Goal: Manage account settings

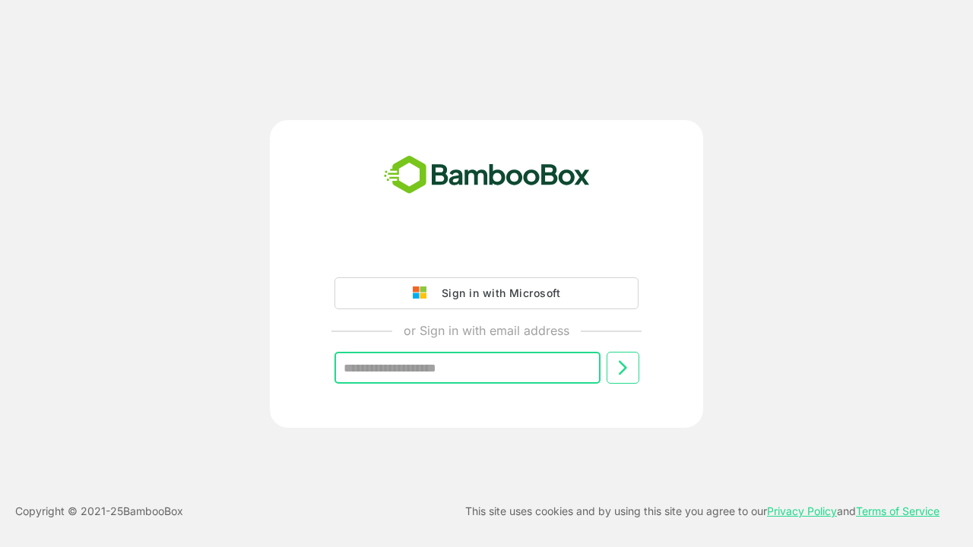
type input "**********"
click at [622, 368] on icon at bounding box center [622, 368] width 18 height 18
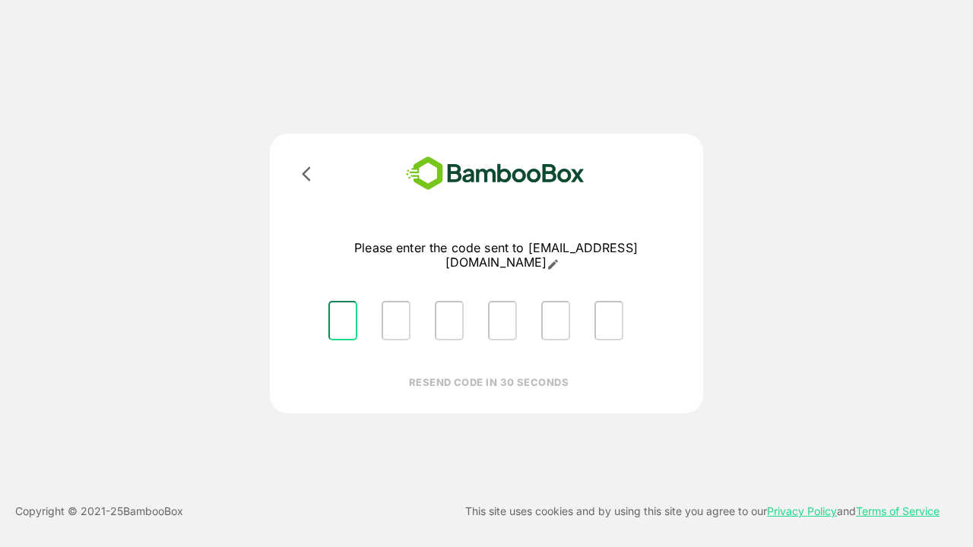
type input "*"
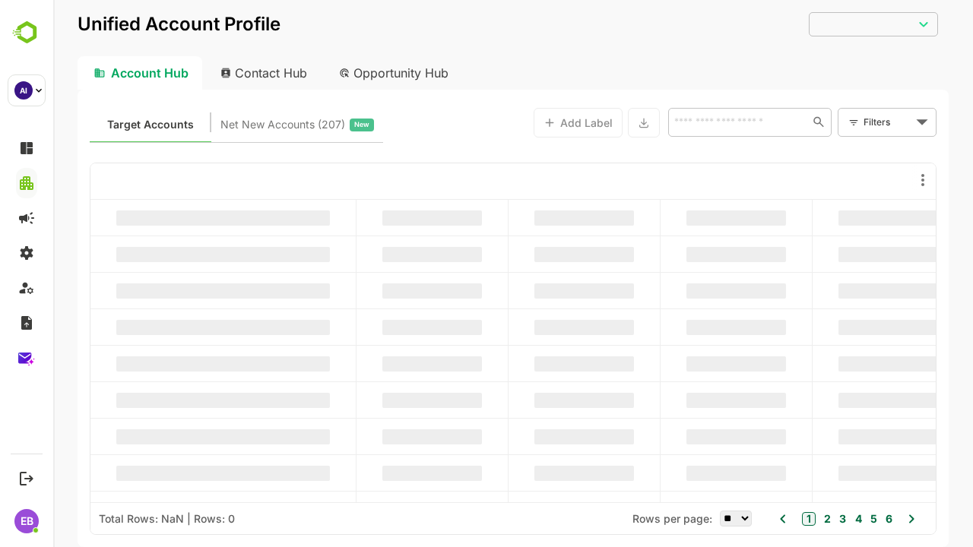
type input "**********"
